Goal: Task Accomplishment & Management: Manage account settings

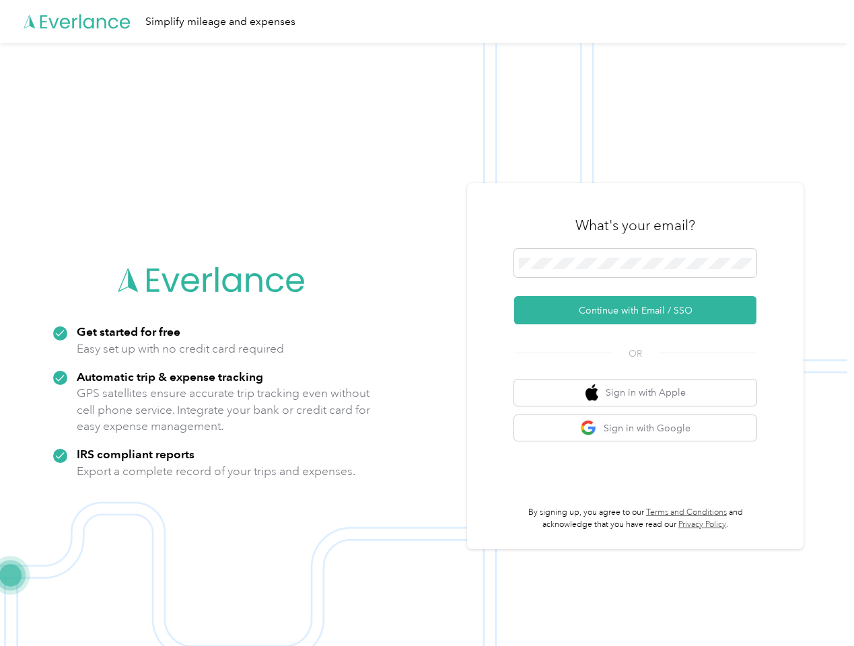
click at [426, 323] on img at bounding box center [423, 366] width 847 height 646
click at [426, 22] on div "Simplify mileage and expenses" at bounding box center [423, 21] width 847 height 43
click at [640, 310] on button "Continue with Email / SSO" at bounding box center [635, 310] width 242 height 28
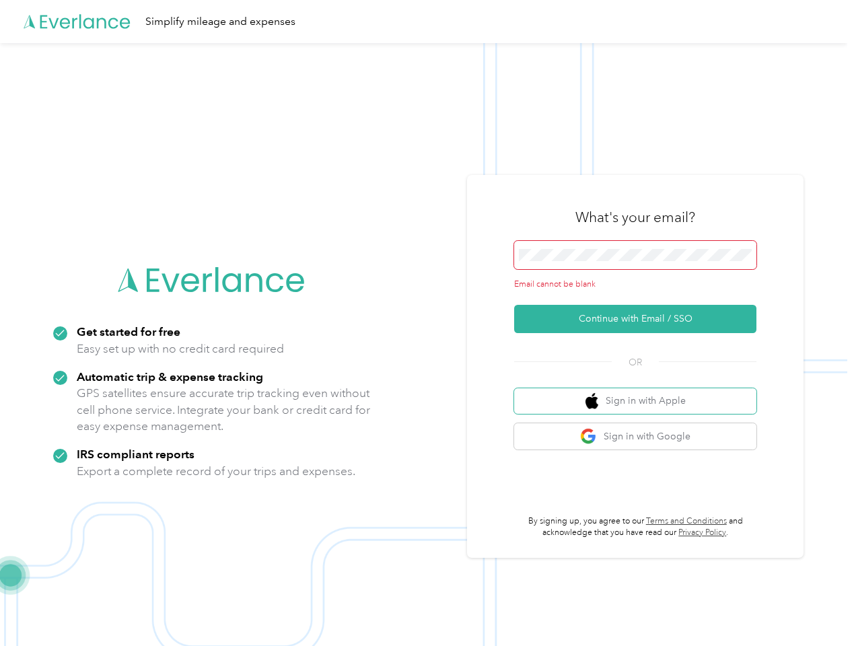
click at [640, 392] on button "Sign in with Apple" at bounding box center [635, 401] width 242 height 26
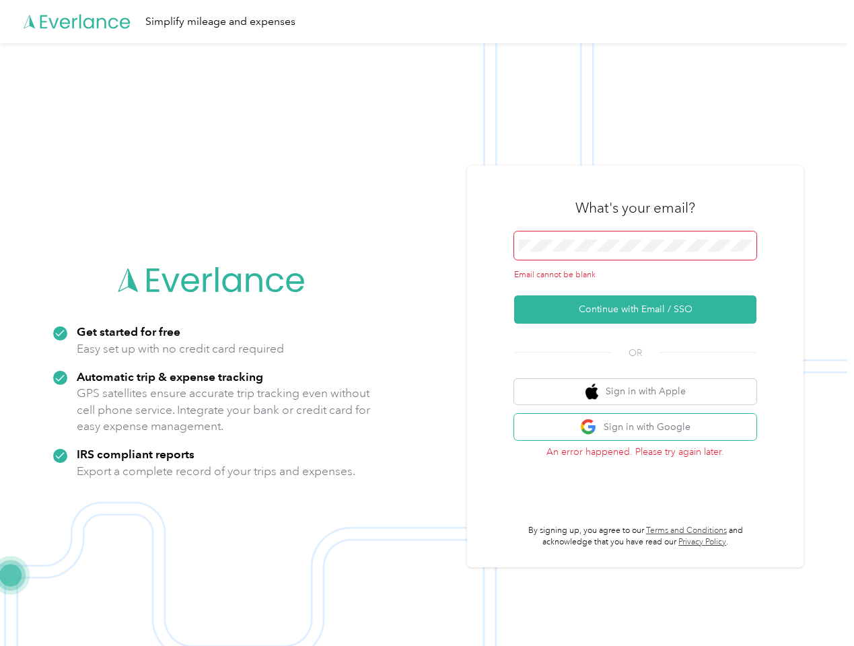
click at [640, 428] on button "Sign in with Google" at bounding box center [635, 427] width 242 height 26
